Goal: Information Seeking & Learning: Learn about a topic

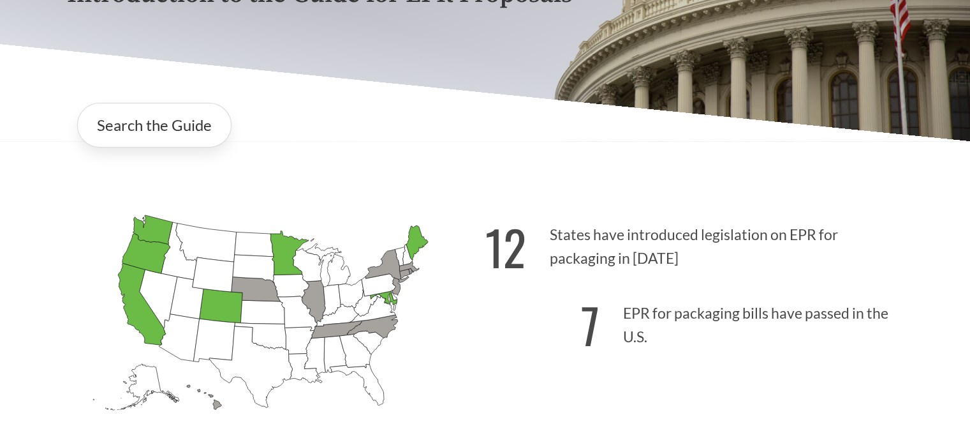
scroll to position [219, 0]
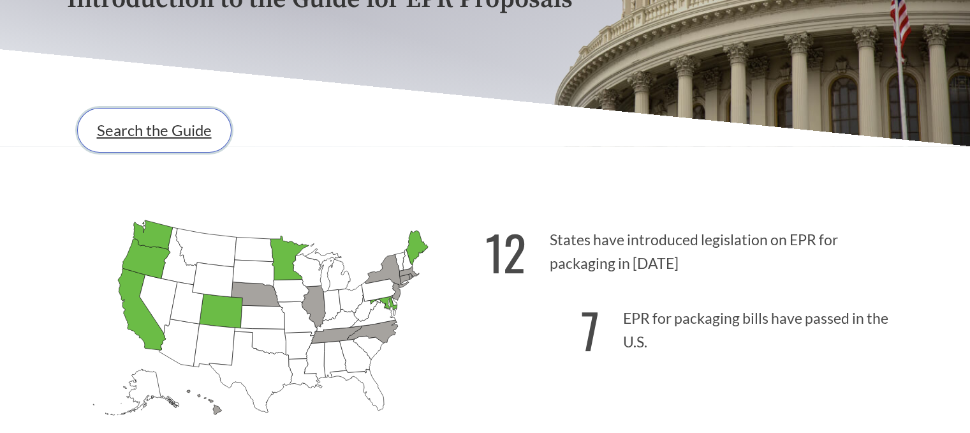
click at [191, 139] on link "Search the Guide" at bounding box center [154, 130] width 154 height 45
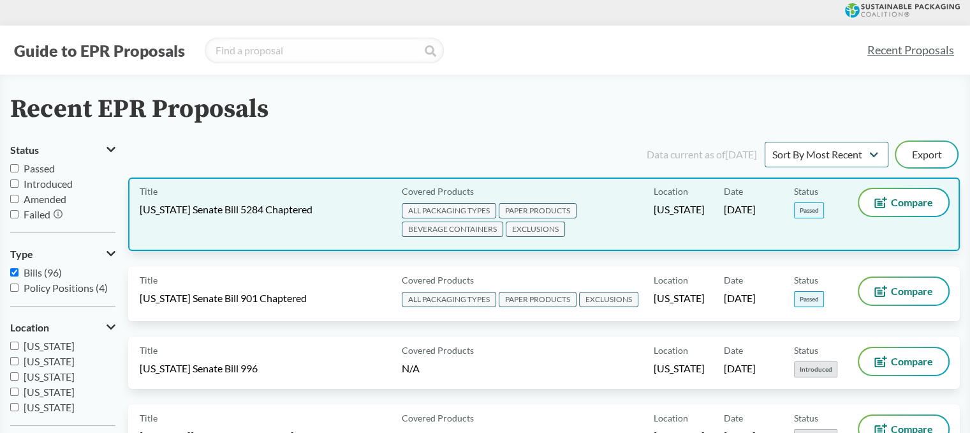
click at [267, 214] on span "Washington Senate Bill 5284 Chaptered" at bounding box center [226, 209] width 173 height 14
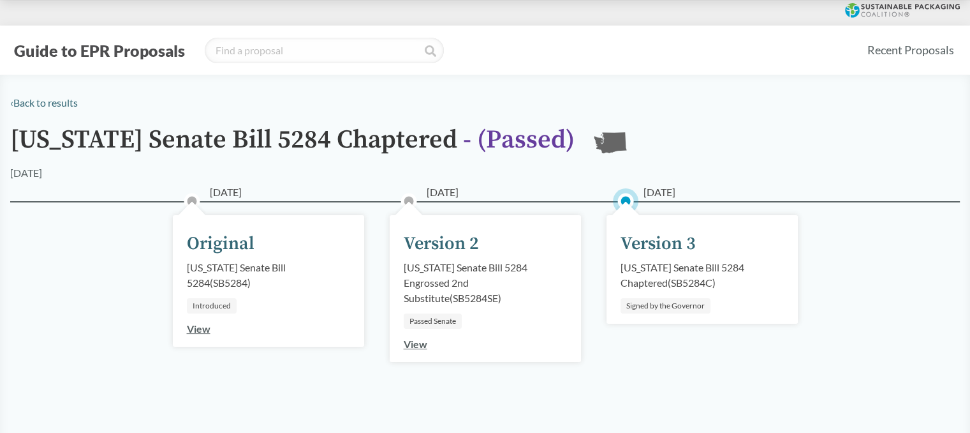
click at [225, 248] on div "Original" at bounding box center [221, 243] width 68 height 27
click at [204, 332] on link "View" at bounding box center [199, 328] width 24 height 12
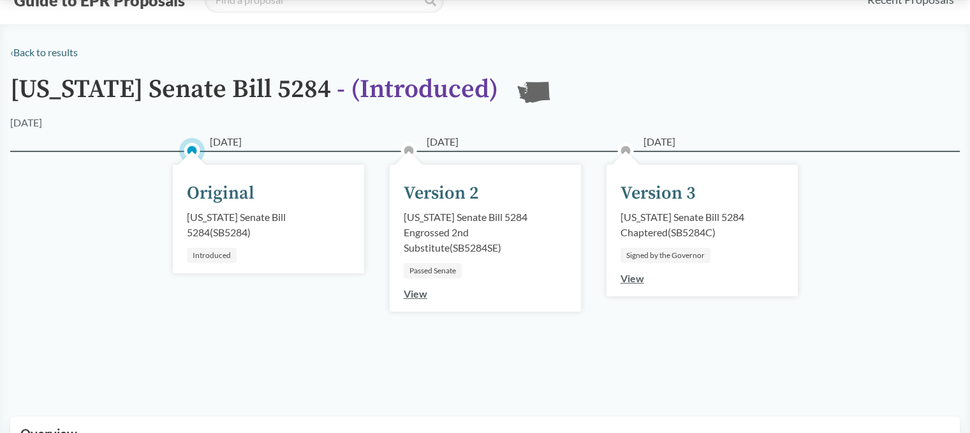
scroll to position [51, 0]
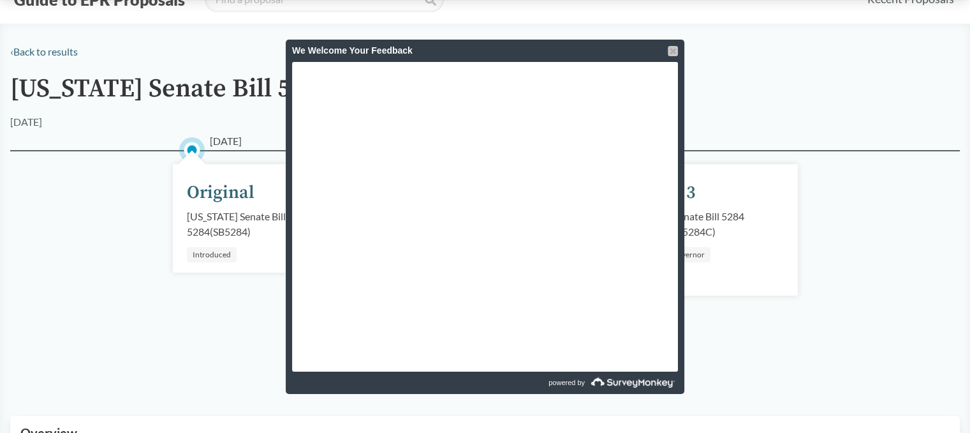
click at [671, 50] on div at bounding box center [673, 51] width 10 height 10
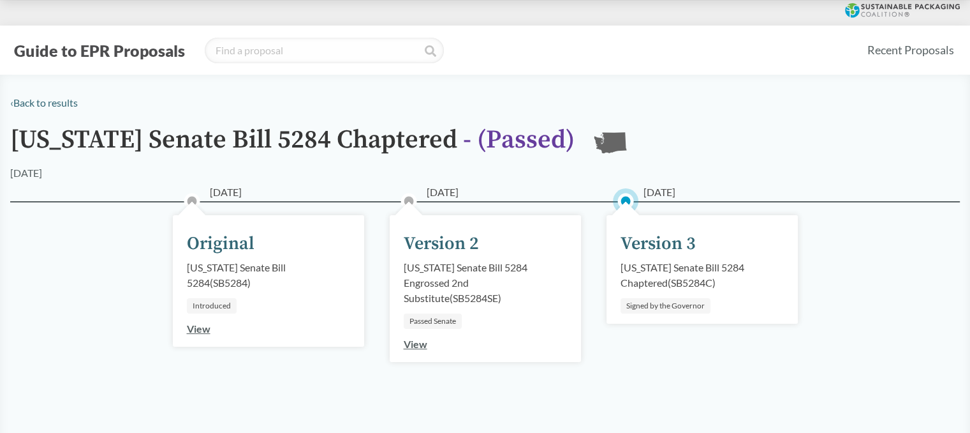
scroll to position [105, 0]
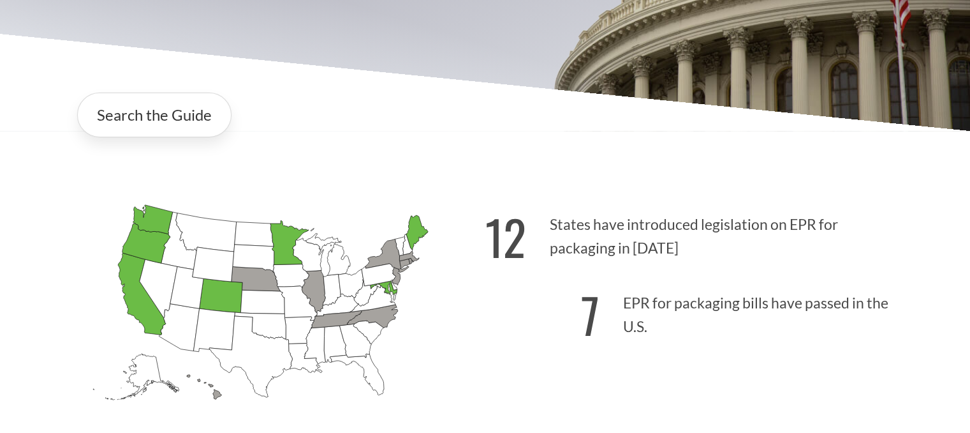
scroll to position [336, 0]
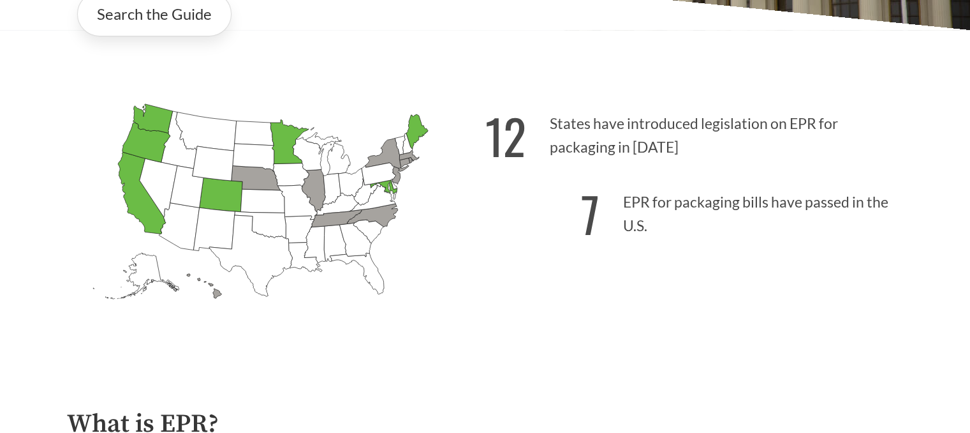
click at [235, 64] on div "Alabama Introduced: Alaska Introduced: Arizona Introduced: Arkansas Introduced:…" at bounding box center [485, 210] width 857 height 296
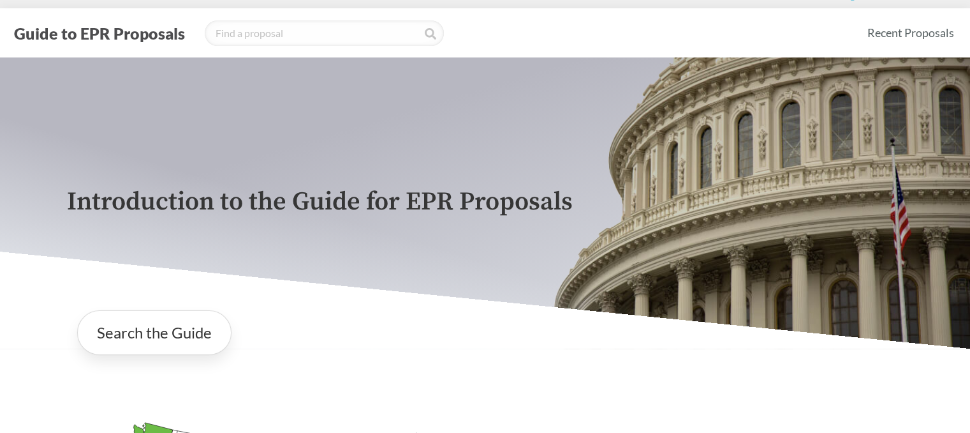
scroll to position [0, 0]
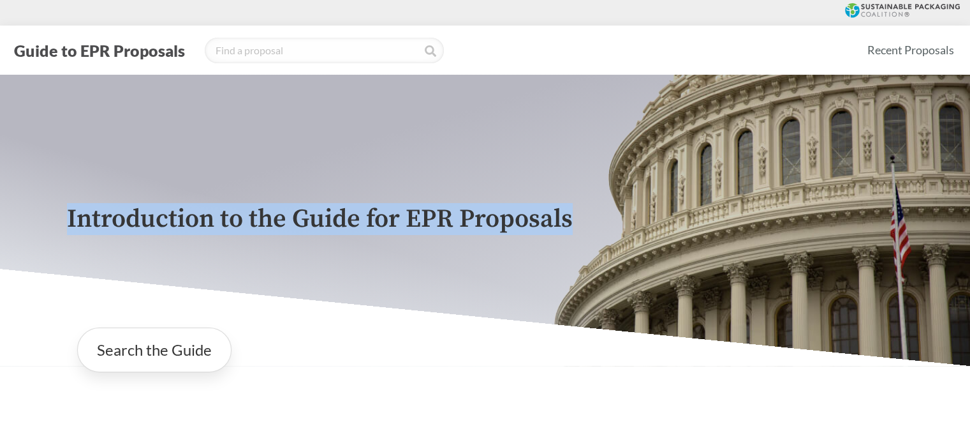
drag, startPoint x: 66, startPoint y: 223, endPoint x: 610, endPoint y: 231, distance: 543.6
click at [610, 231] on p "Introduction to the Guide for EPR Proposals" at bounding box center [485, 219] width 837 height 29
copy p "Introduction to the Guide for EPR Proposals"
